Goal: Task Accomplishment & Management: Use online tool/utility

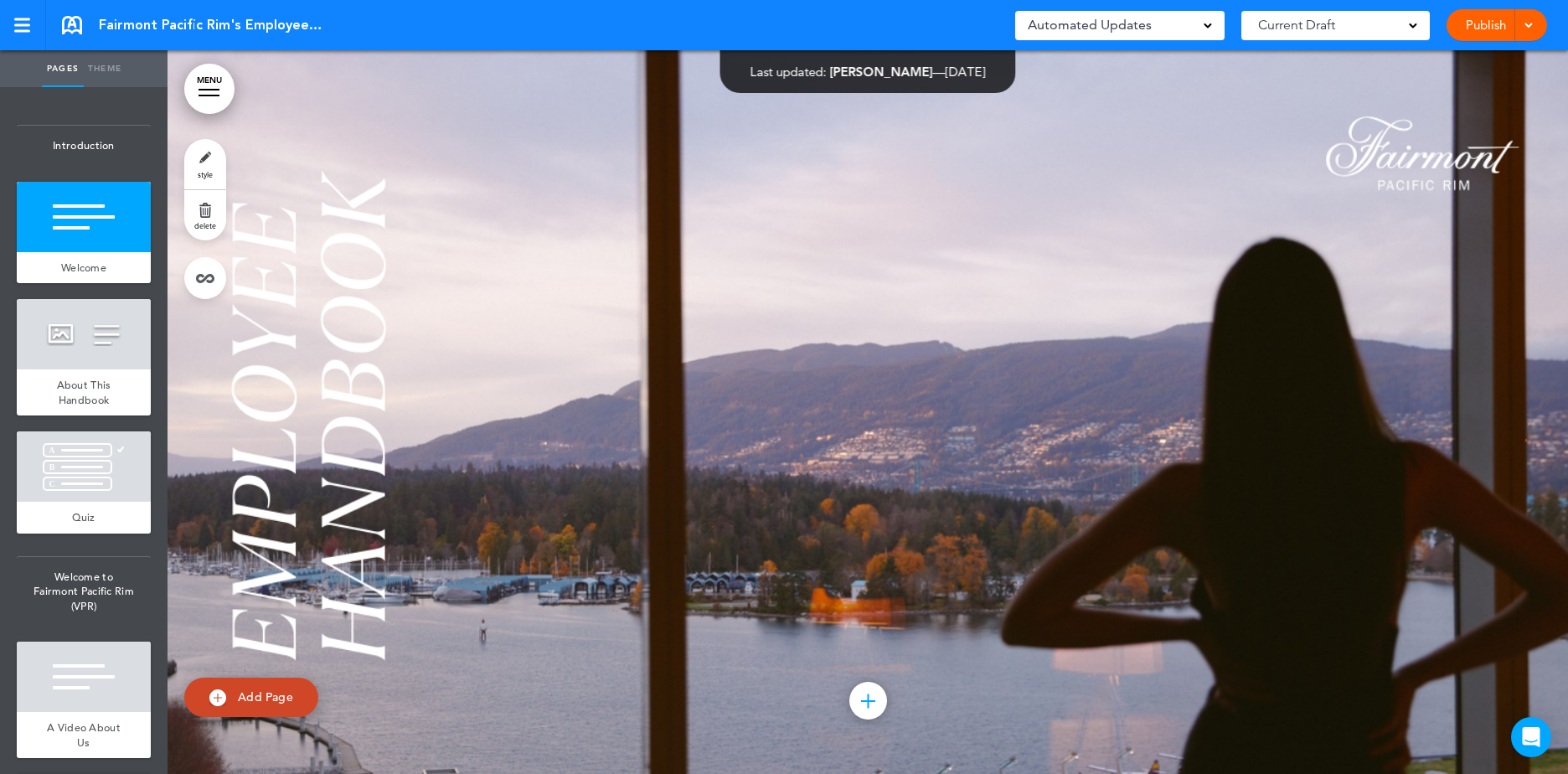
click at [1249, 154] on div at bounding box center [868, 412] width 1401 height 724
click at [1306, 123] on div at bounding box center [868, 412] width 1401 height 724
click at [1218, 27] on div "Automated Updates 0" at bounding box center [1120, 25] width 210 height 29
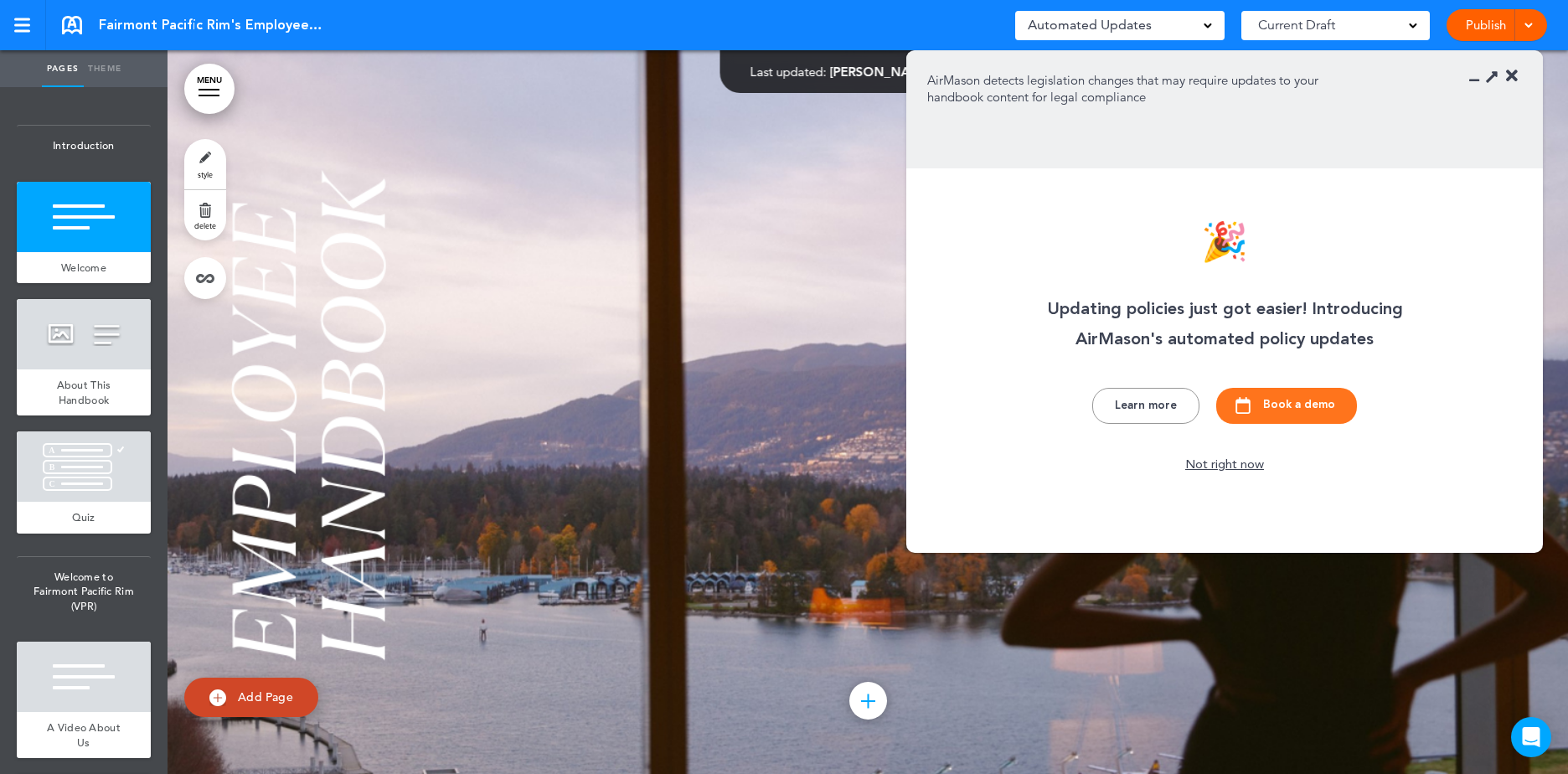
click at [672, 227] on div at bounding box center [868, 412] width 1401 height 724
click at [1509, 80] on icon at bounding box center [1512, 76] width 11 height 17
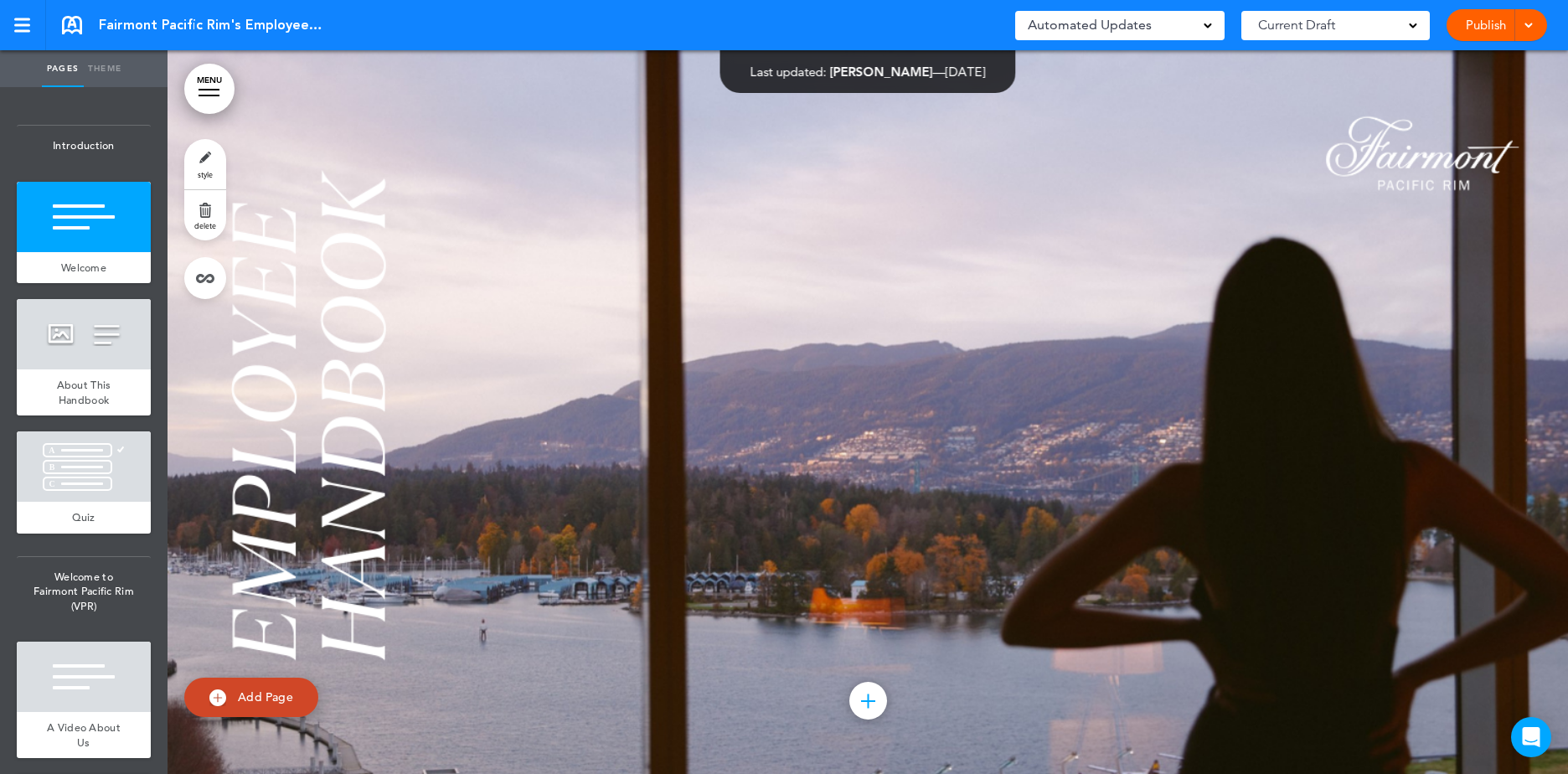
click at [1412, 33] on div "Current Draft" at bounding box center [1335, 25] width 188 height 29
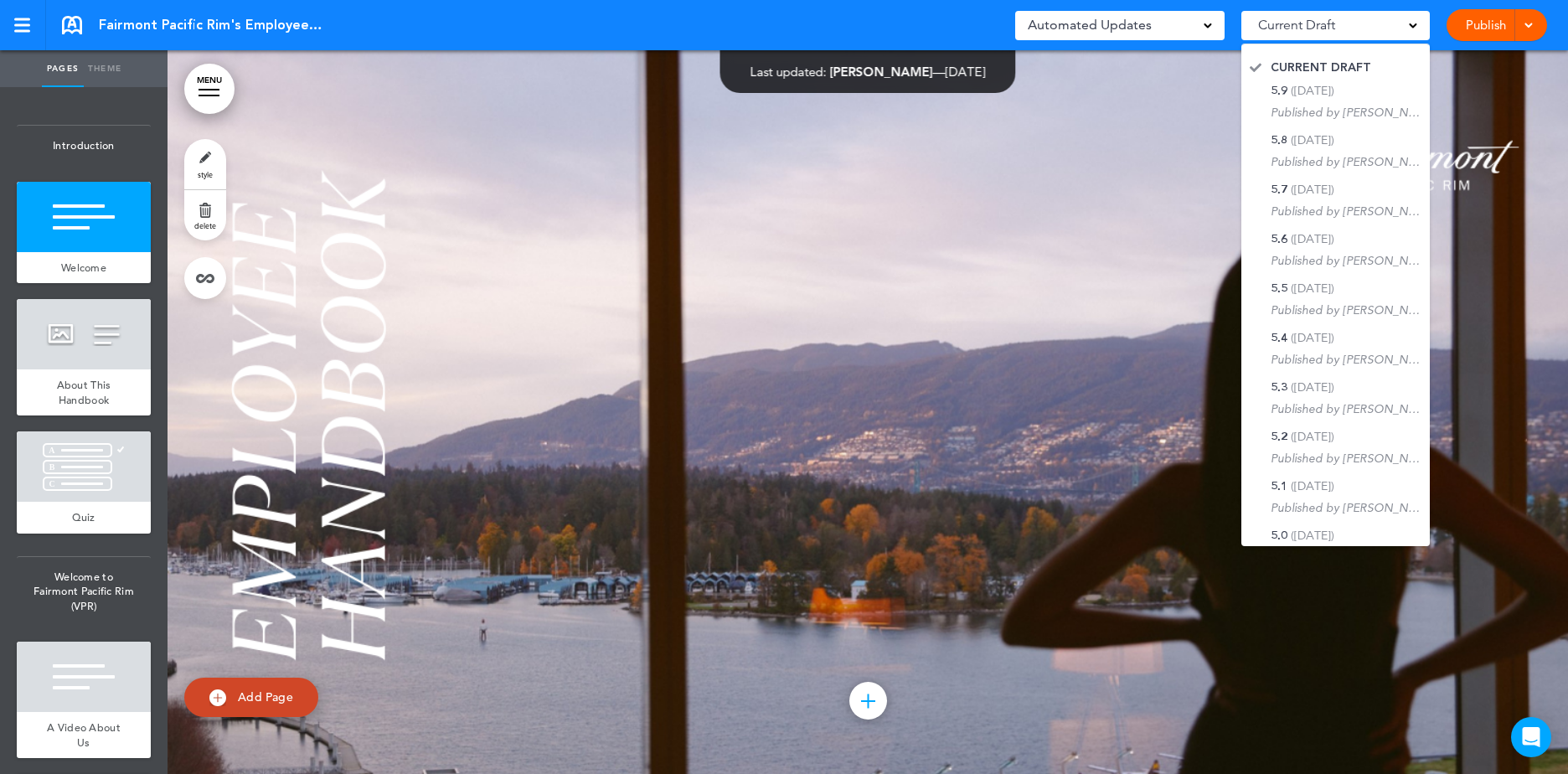
click at [1075, 229] on div at bounding box center [868, 412] width 1401 height 724
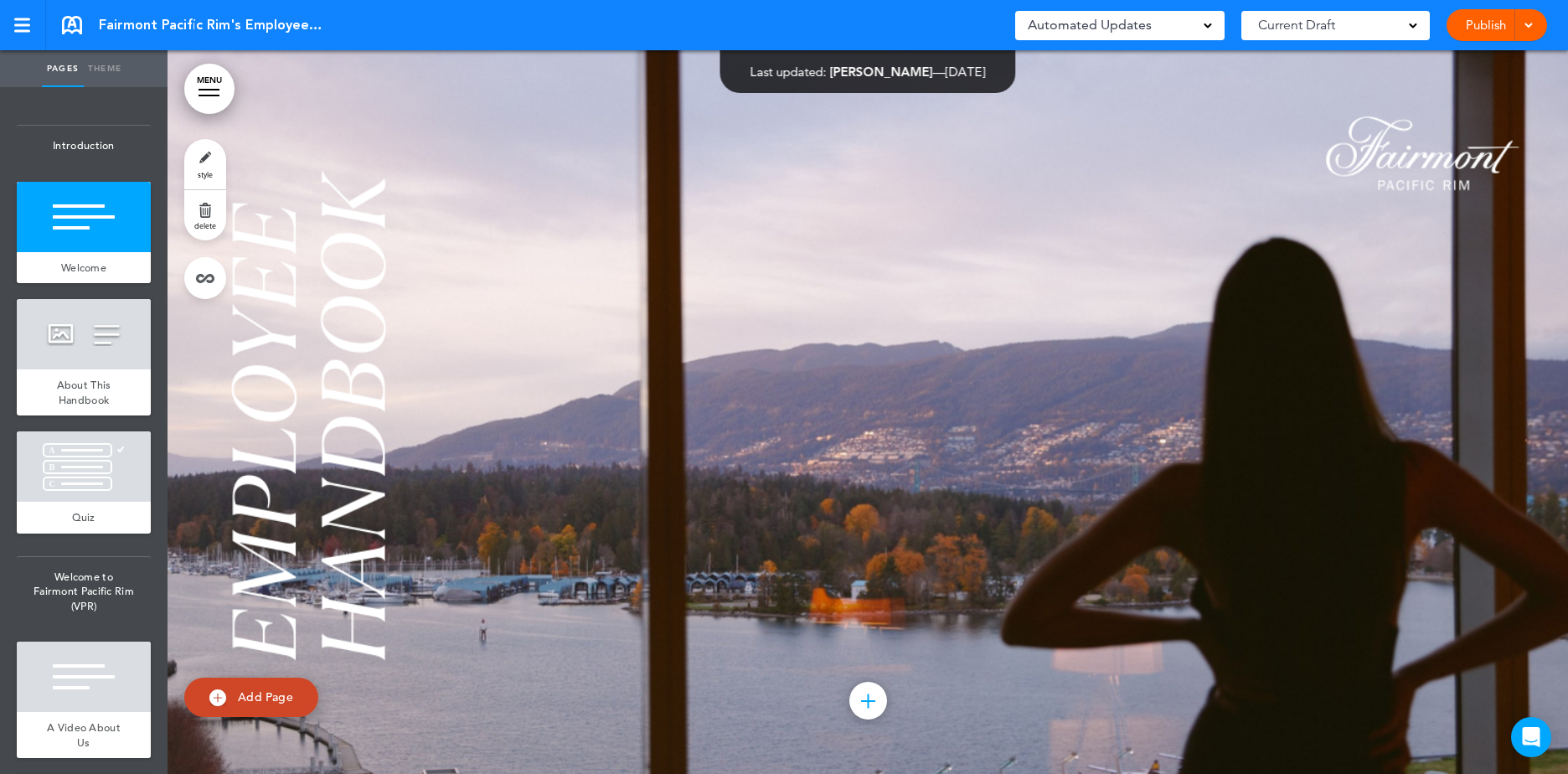
click at [990, 244] on div at bounding box center [868, 412] width 1401 height 724
click at [730, 287] on div at bounding box center [868, 412] width 1401 height 724
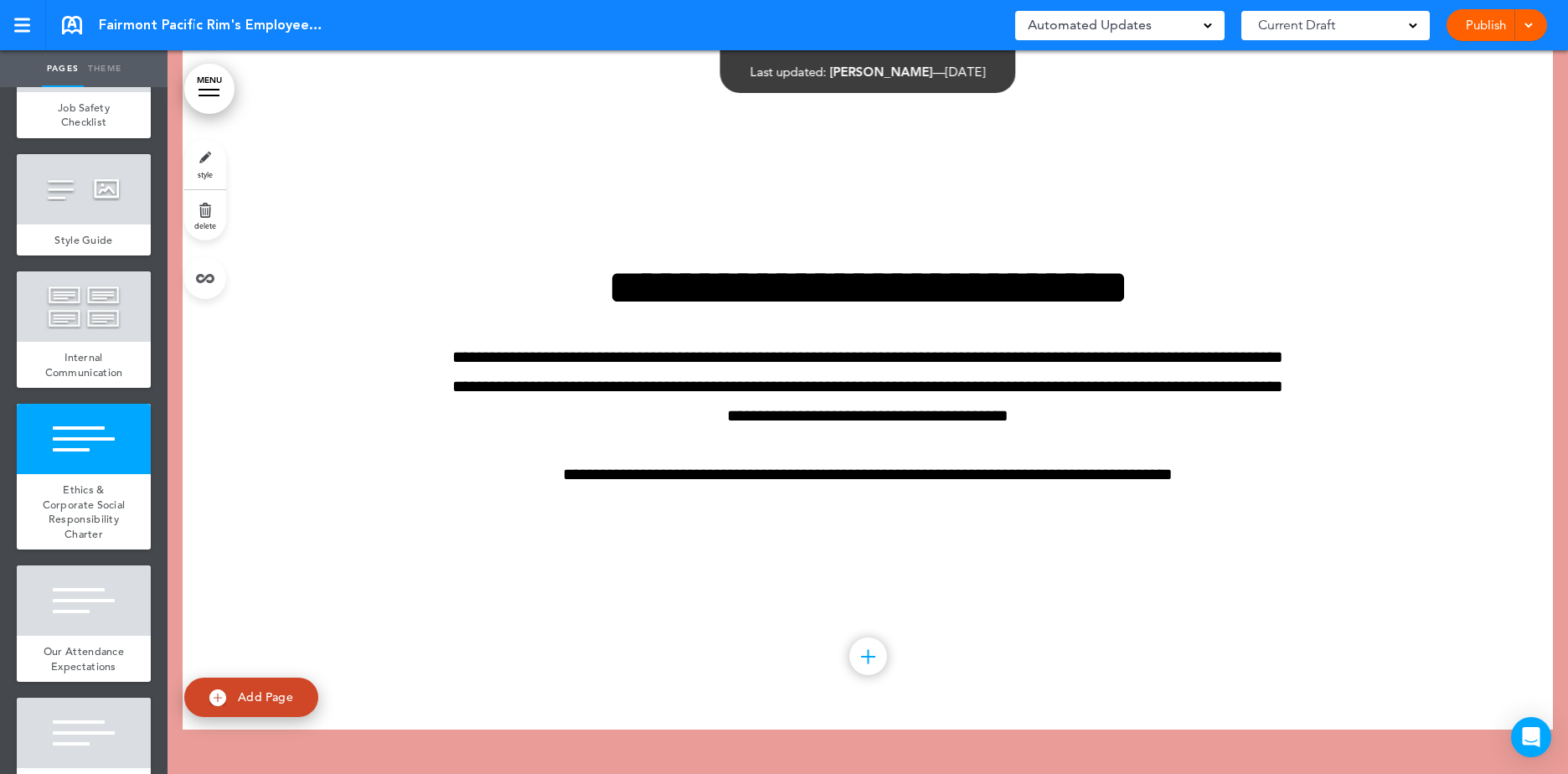
scroll to position [31618, 0]
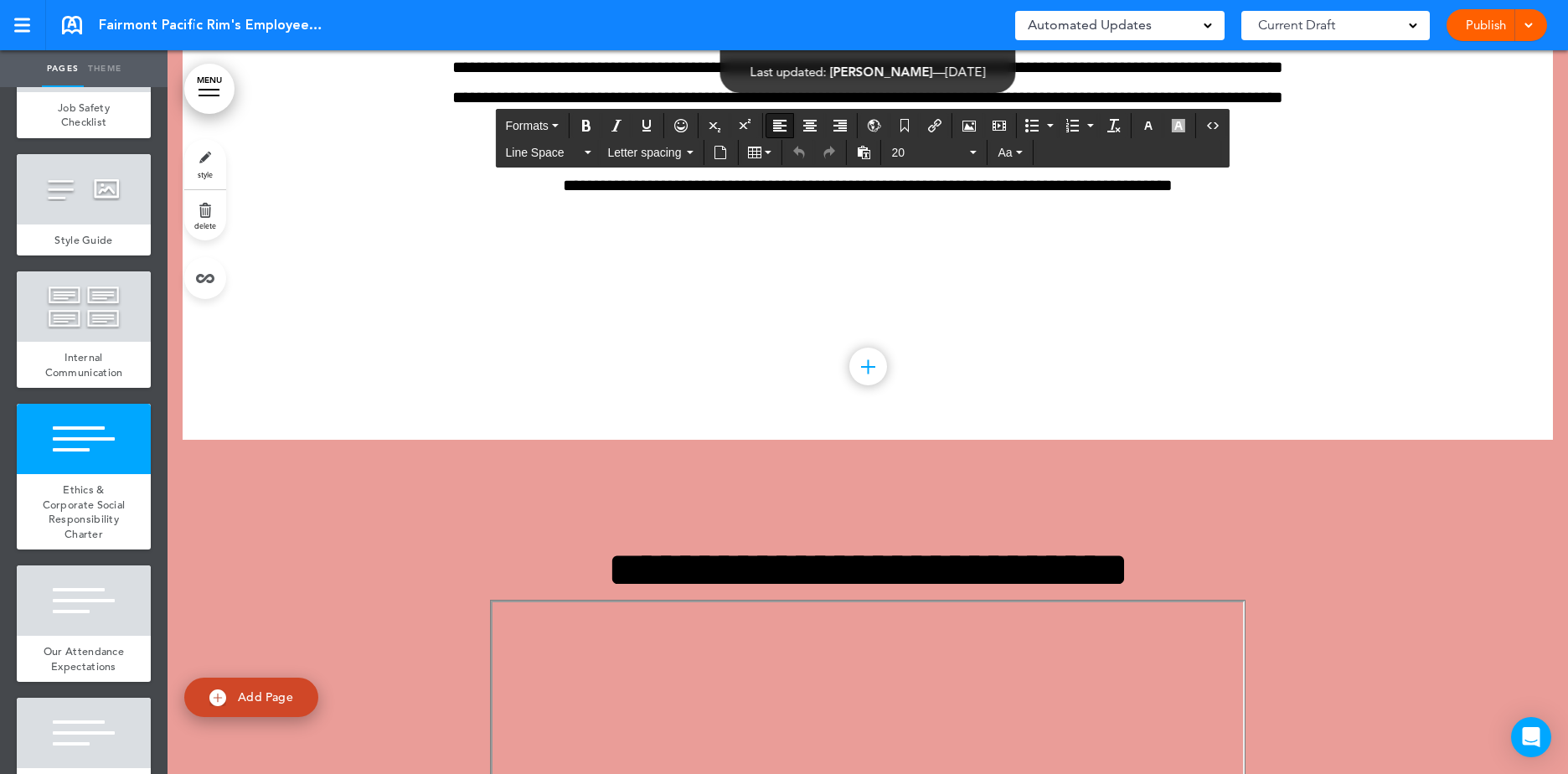
drag, startPoint x: 1141, startPoint y: 349, endPoint x: 1267, endPoint y: 352, distance: 126.0
drag, startPoint x: 1267, startPoint y: 352, endPoint x: 1142, endPoint y: 352, distance: 125.0
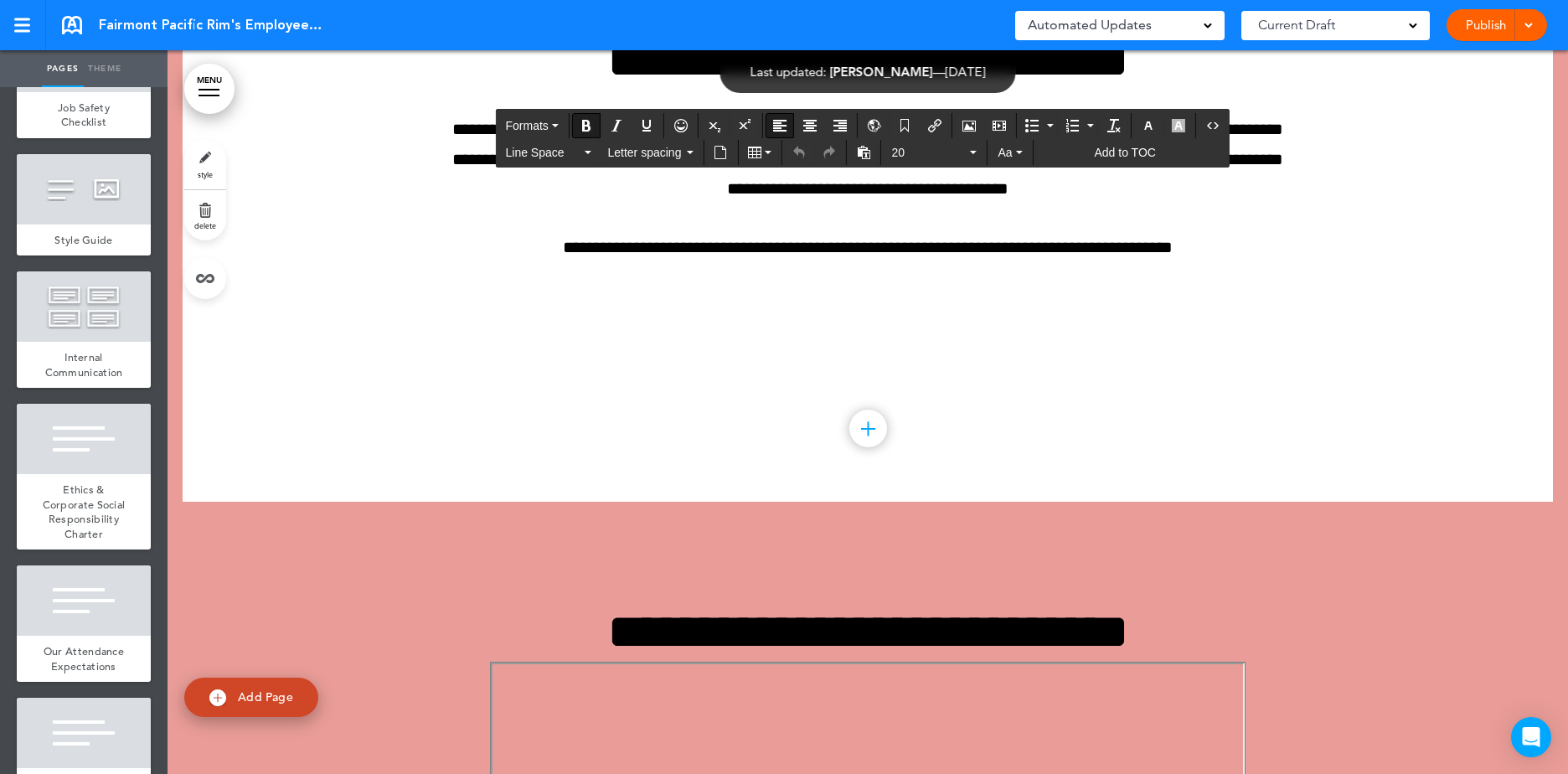
scroll to position [31555, 0]
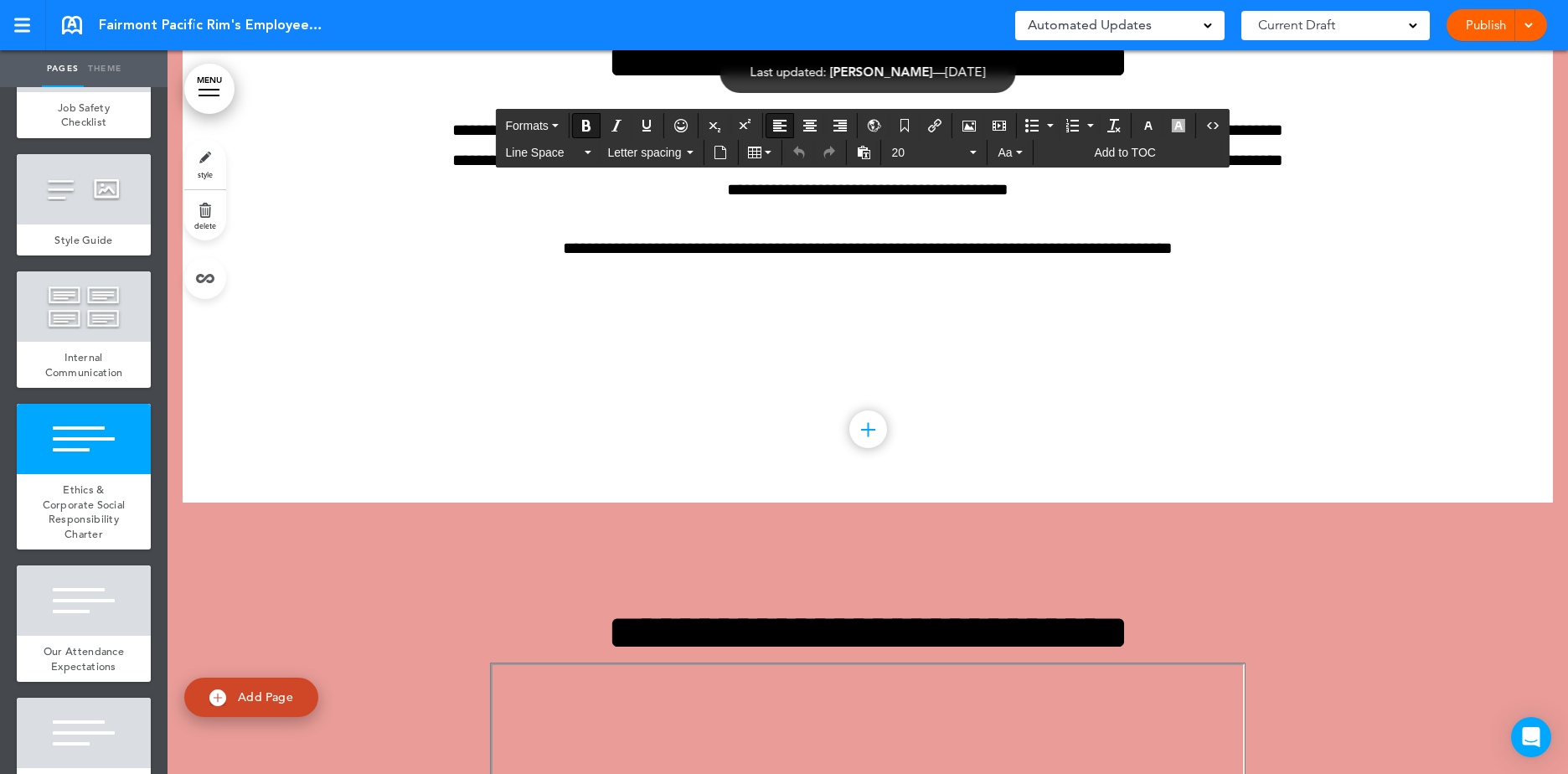
drag, startPoint x: 764, startPoint y: 561, endPoint x: 591, endPoint y: 561, distance: 173.0
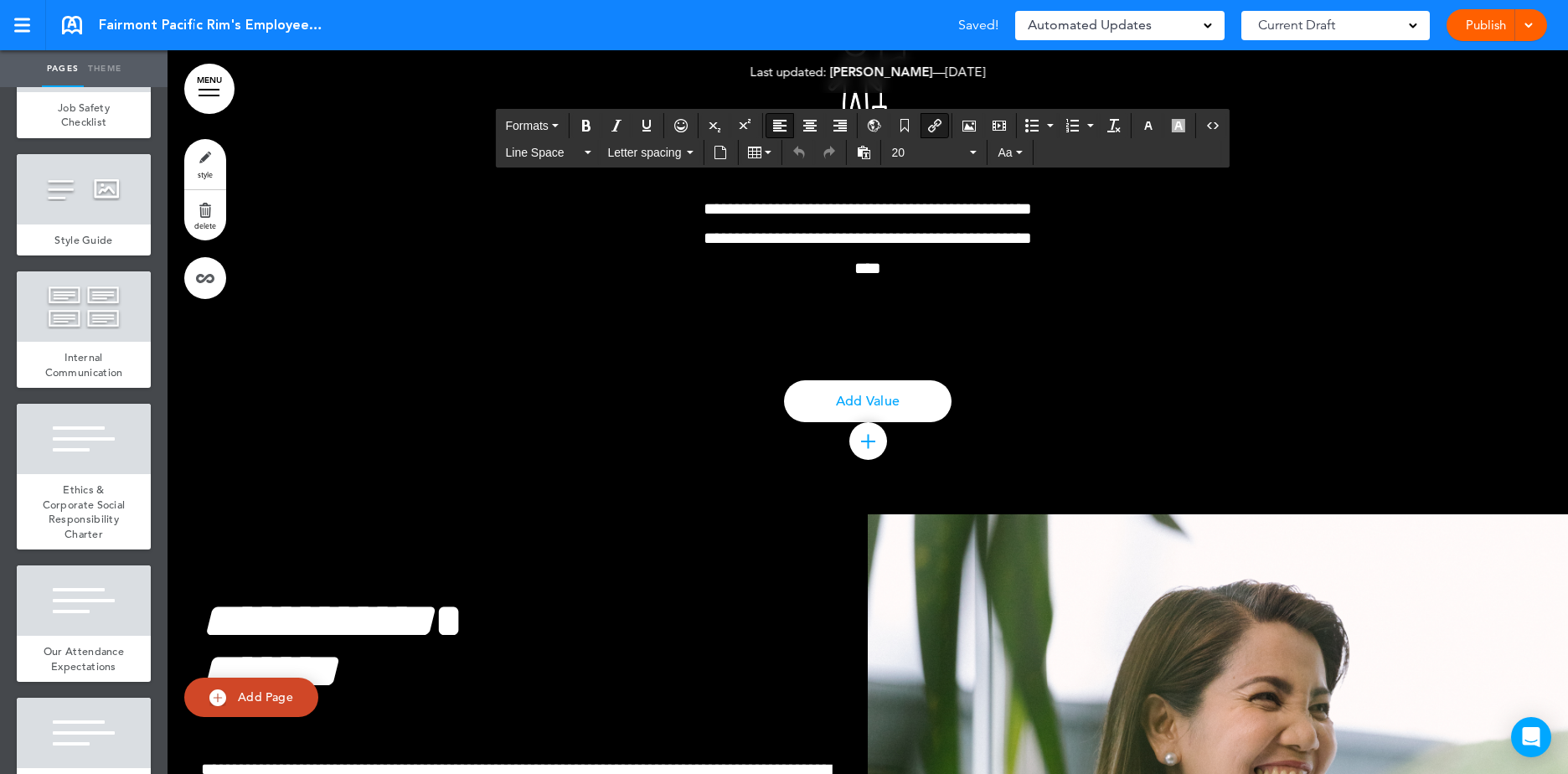
scroll to position [22758, 0]
